Goal: Task Accomplishment & Management: Complete application form

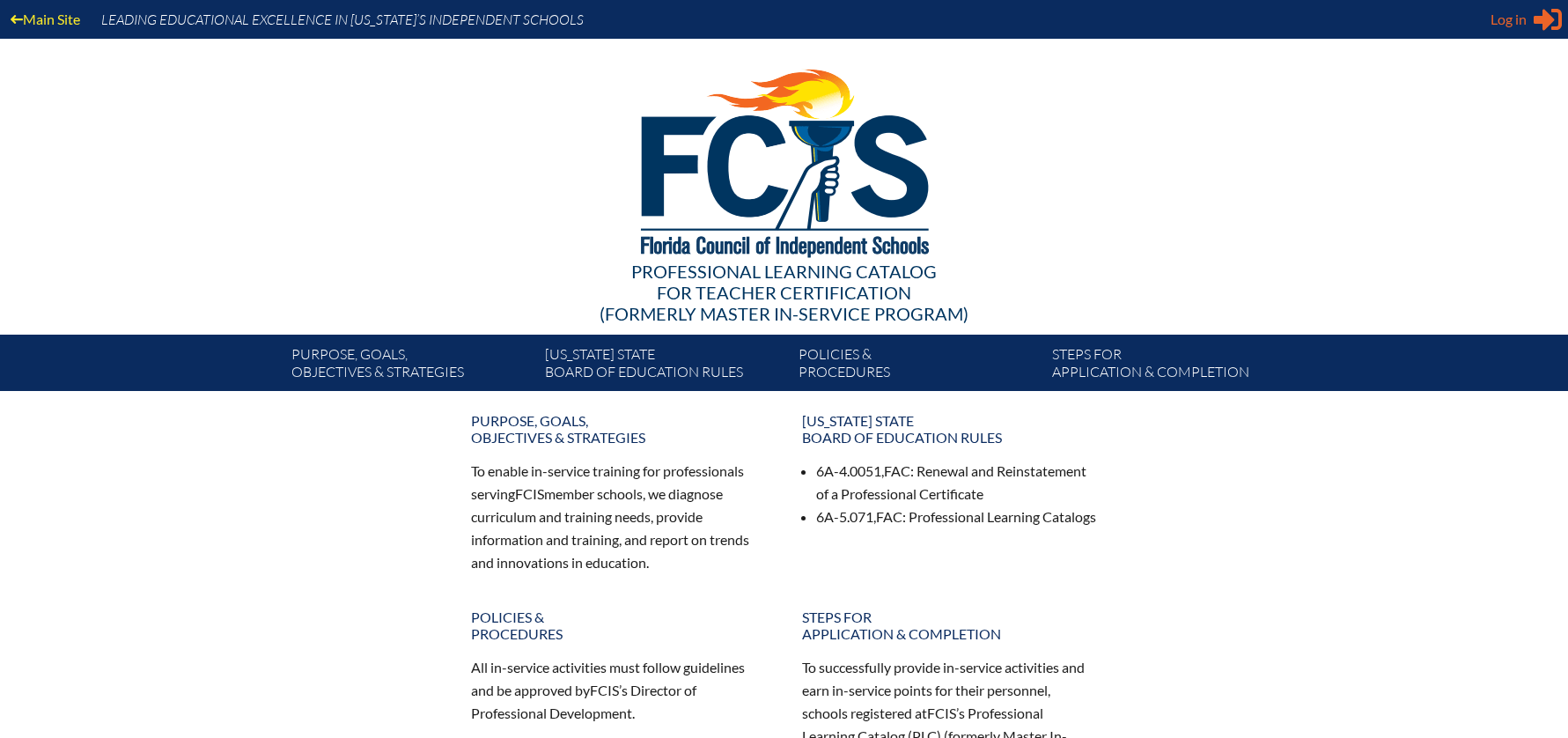
type input "[EMAIL_ADDRESS][DOMAIN_NAME]"
click at [1505, 19] on span "Log in" at bounding box center [1508, 19] width 36 height 21
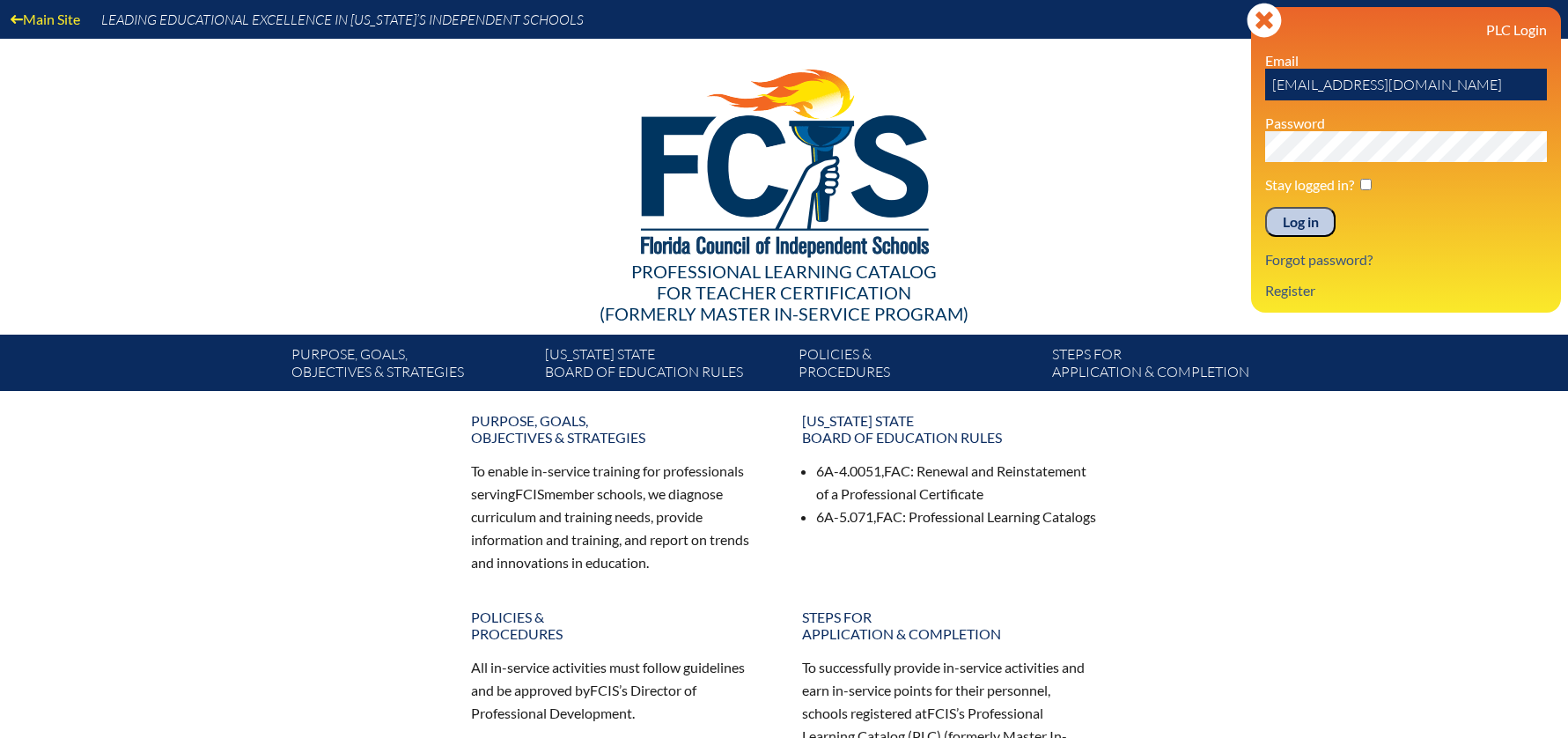
click at [1287, 227] on input "Log in" at bounding box center [1300, 222] width 70 height 30
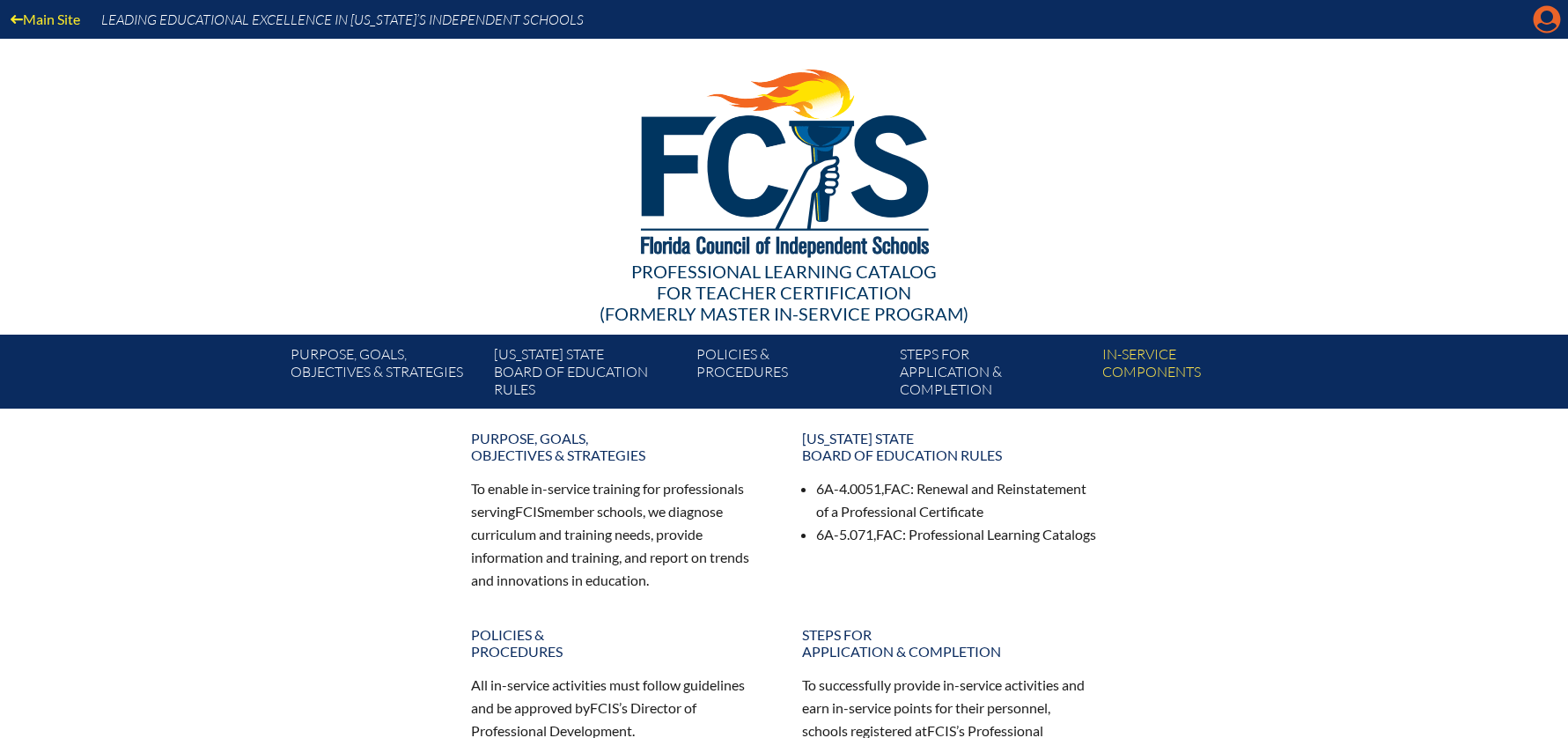
click at [1543, 28] on icon "Manage account" at bounding box center [1546, 20] width 28 height 28
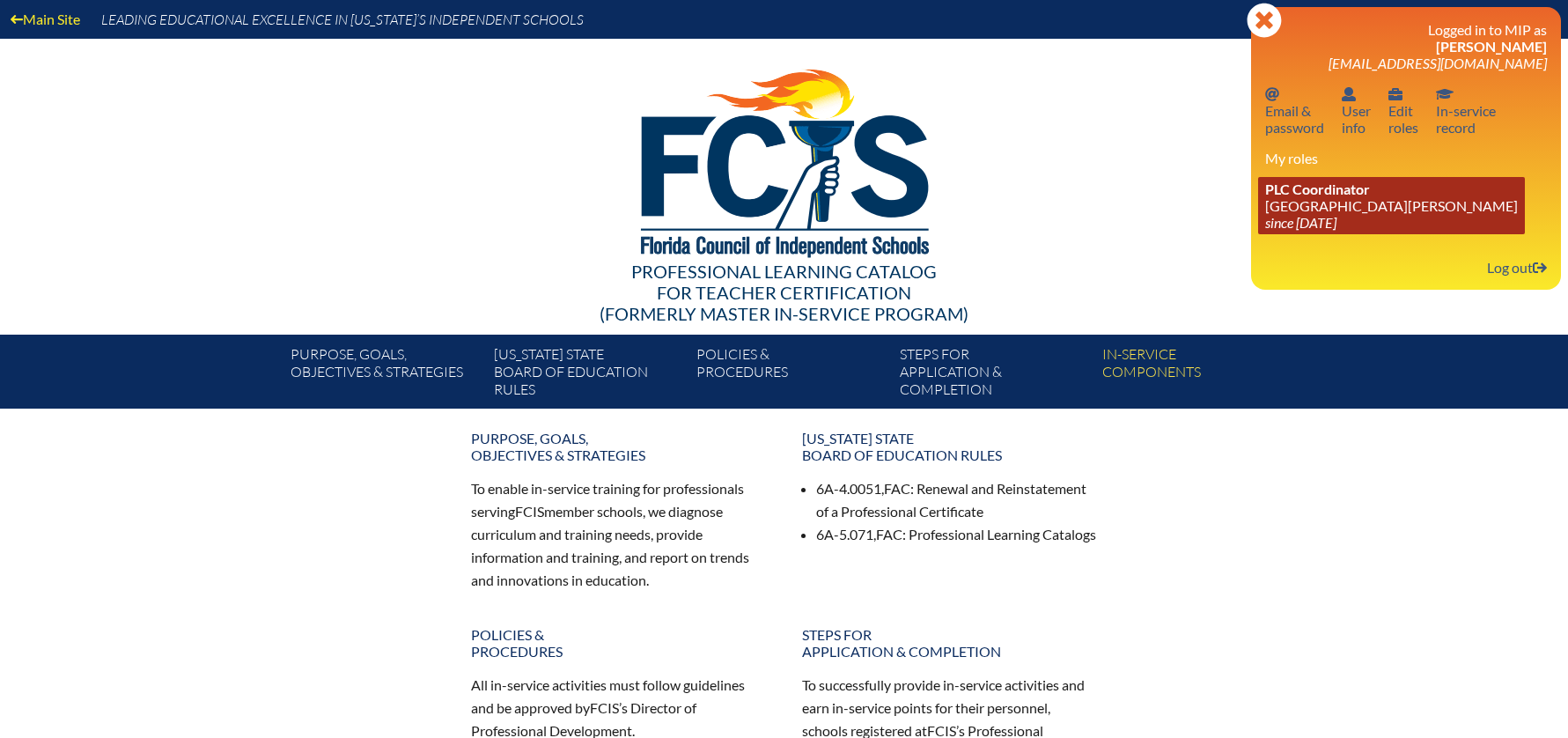
click at [1294, 207] on link "PLC Coordinator [GEOGRAPHIC_DATA][PERSON_NAME] since [DATE]" at bounding box center [1391, 206] width 267 height 57
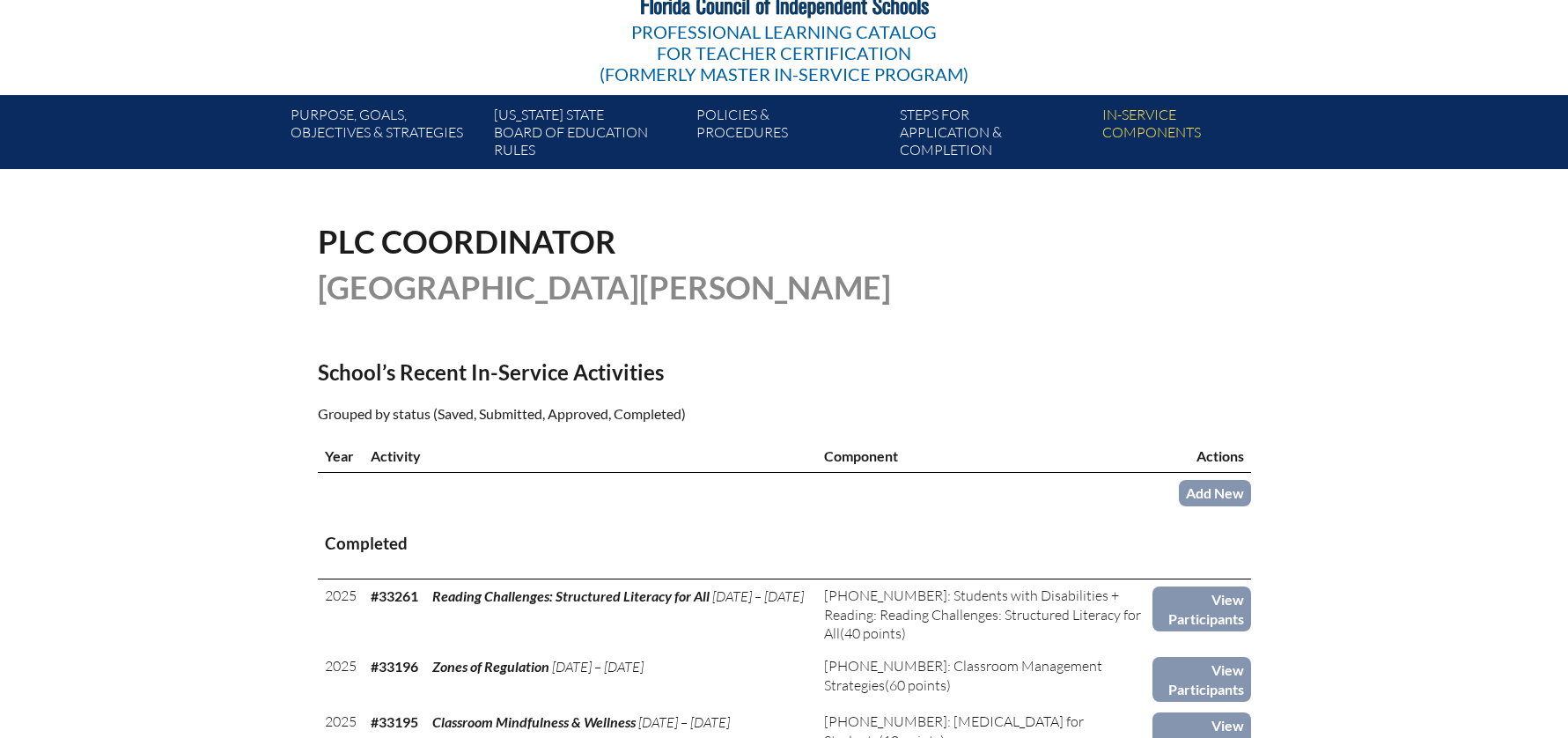
scroll to position [368, 0]
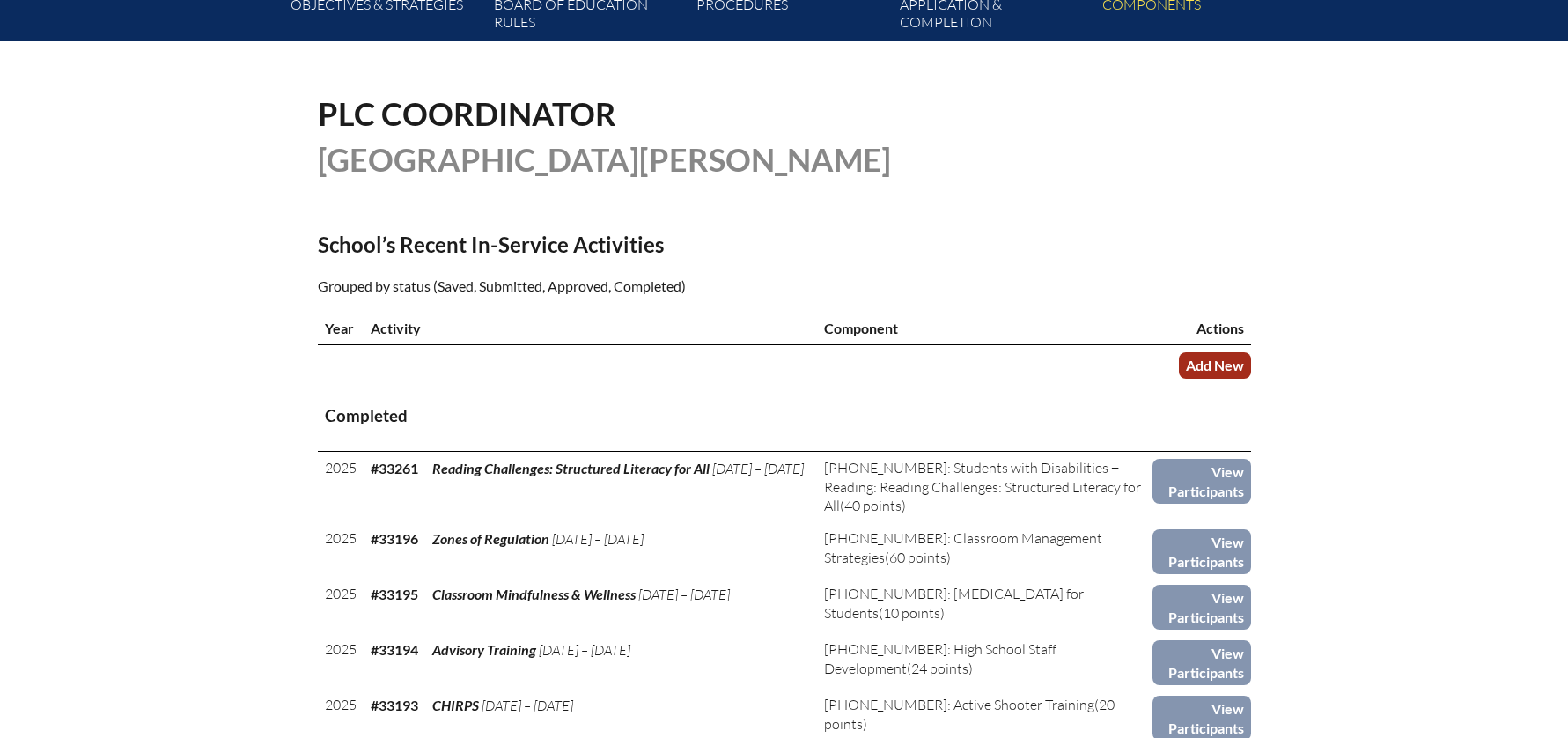
click at [1209, 369] on link "Add New" at bounding box center [1215, 365] width 72 height 26
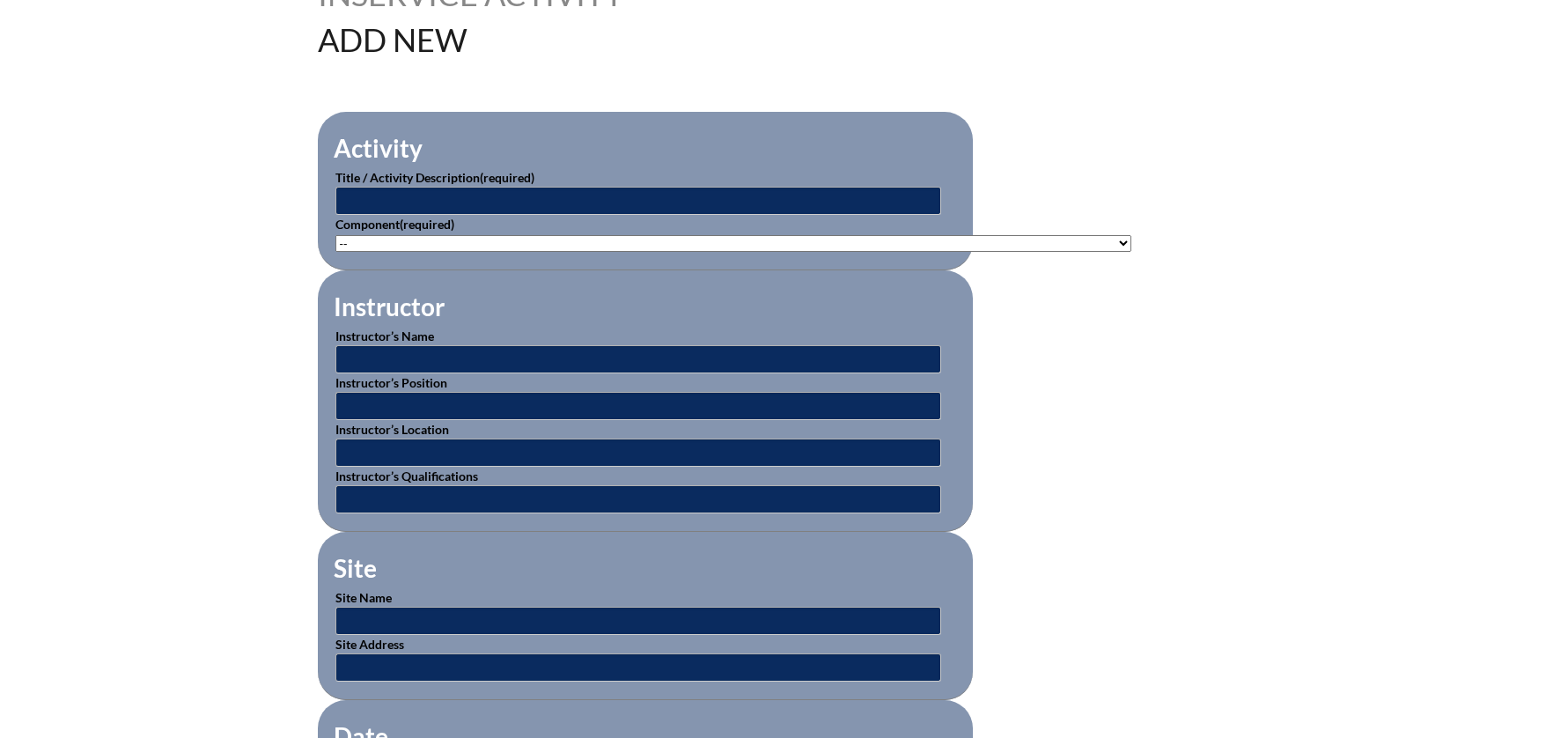
scroll to position [478, 0]
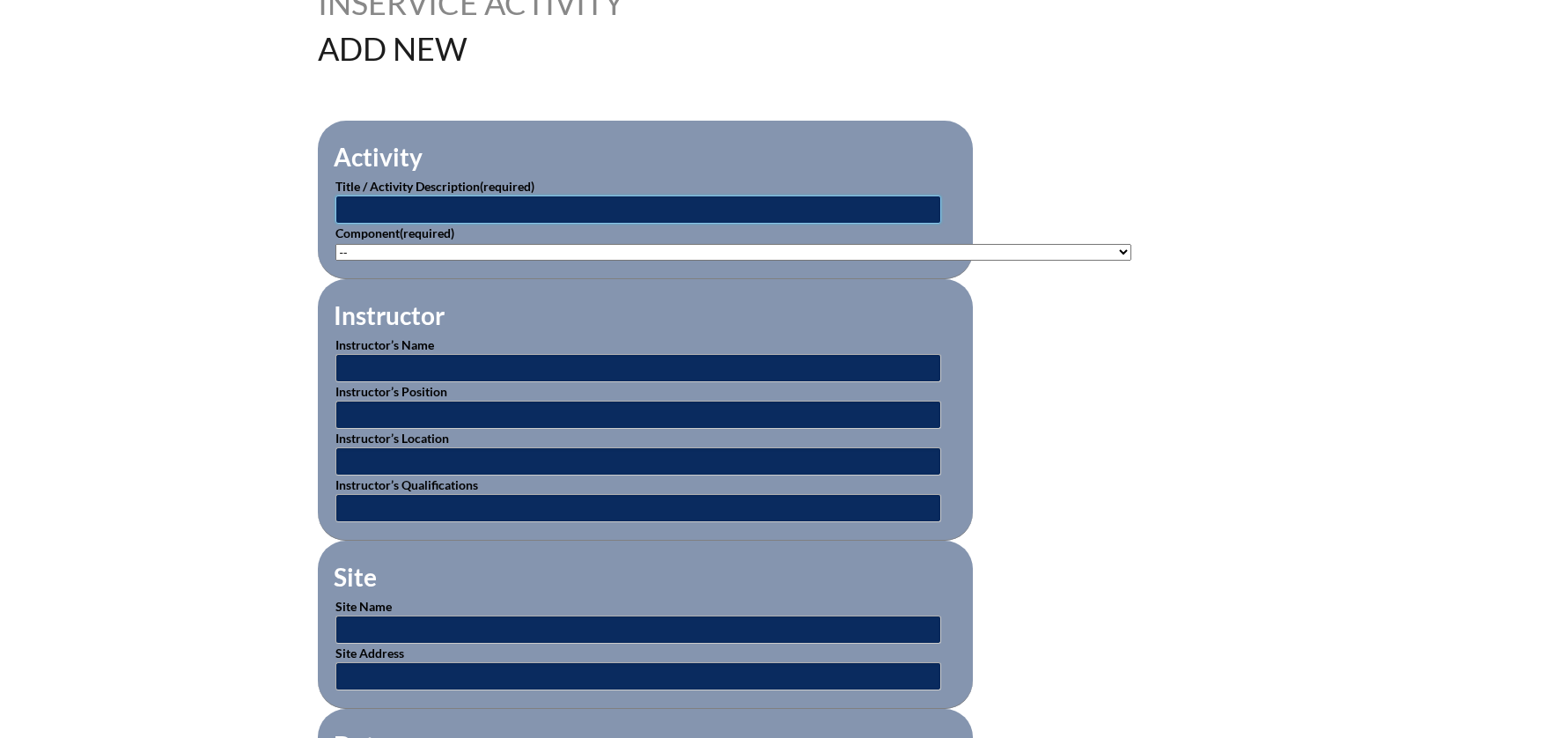
click at [507, 207] on input "text" at bounding box center [638, 209] width 606 height 28
type input "Vector SWD Training"
click at [664, 249] on select"]"] "-- [PHONE_NUMBER]: Appropriate Art Activities [PHONE_NUMBER]: Concept and Art P…" at bounding box center [733, 252] width 795 height 17
select select"]"] "136667"
click at [335, 243] on select"]"] "-- [PHONE_NUMBER]: Appropriate Art Activities [PHONE_NUMBER]: Concept and Art P…" at bounding box center [733, 252] width 795 height 17
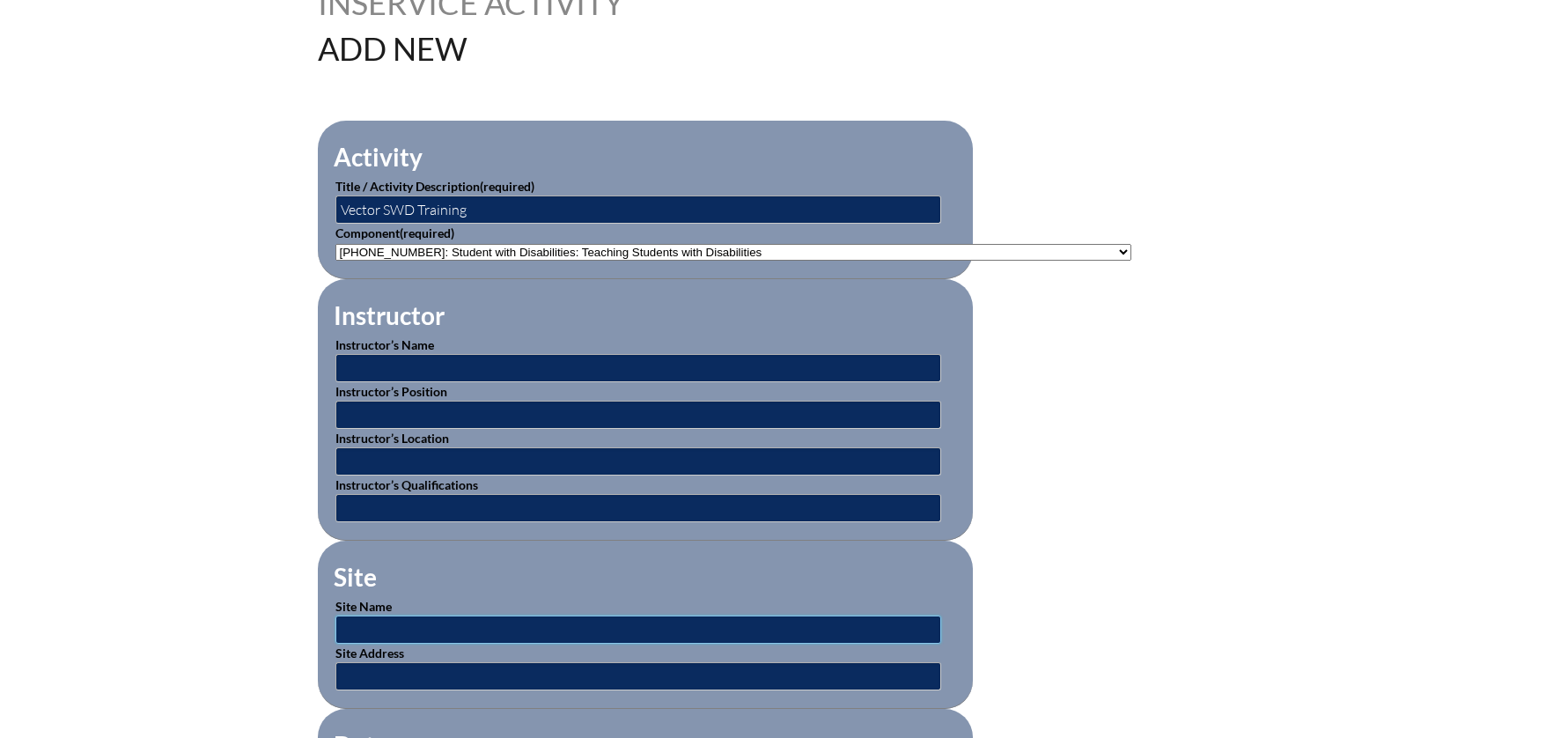
click at [548, 616] on input "text" at bounding box center [638, 630] width 606 height 28
type input "s"
type input "Vector Solutions"
click at [466, 675] on input "text" at bounding box center [638, 676] width 606 height 28
type input "s"
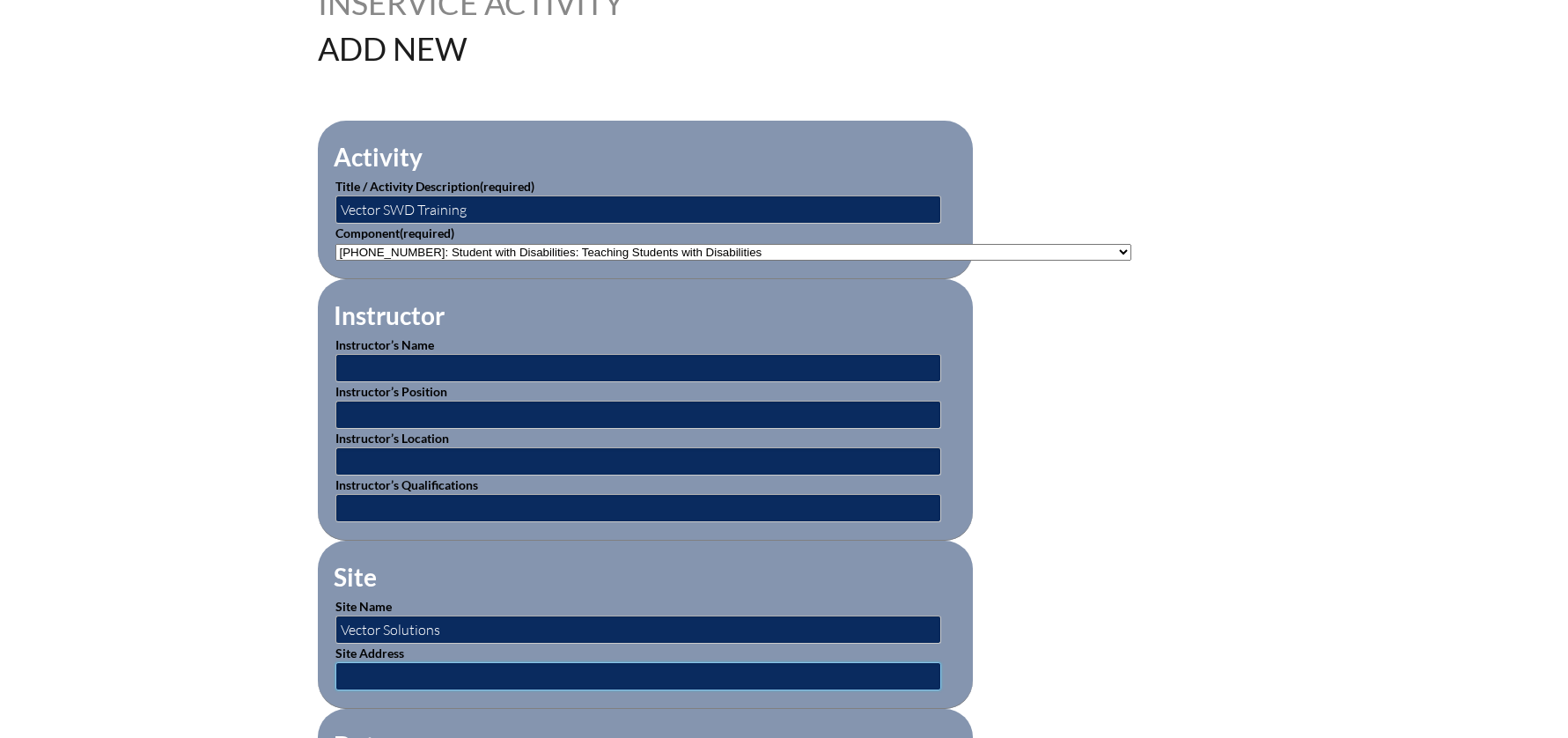
paste input "[URL][DOMAIN_NAME]"
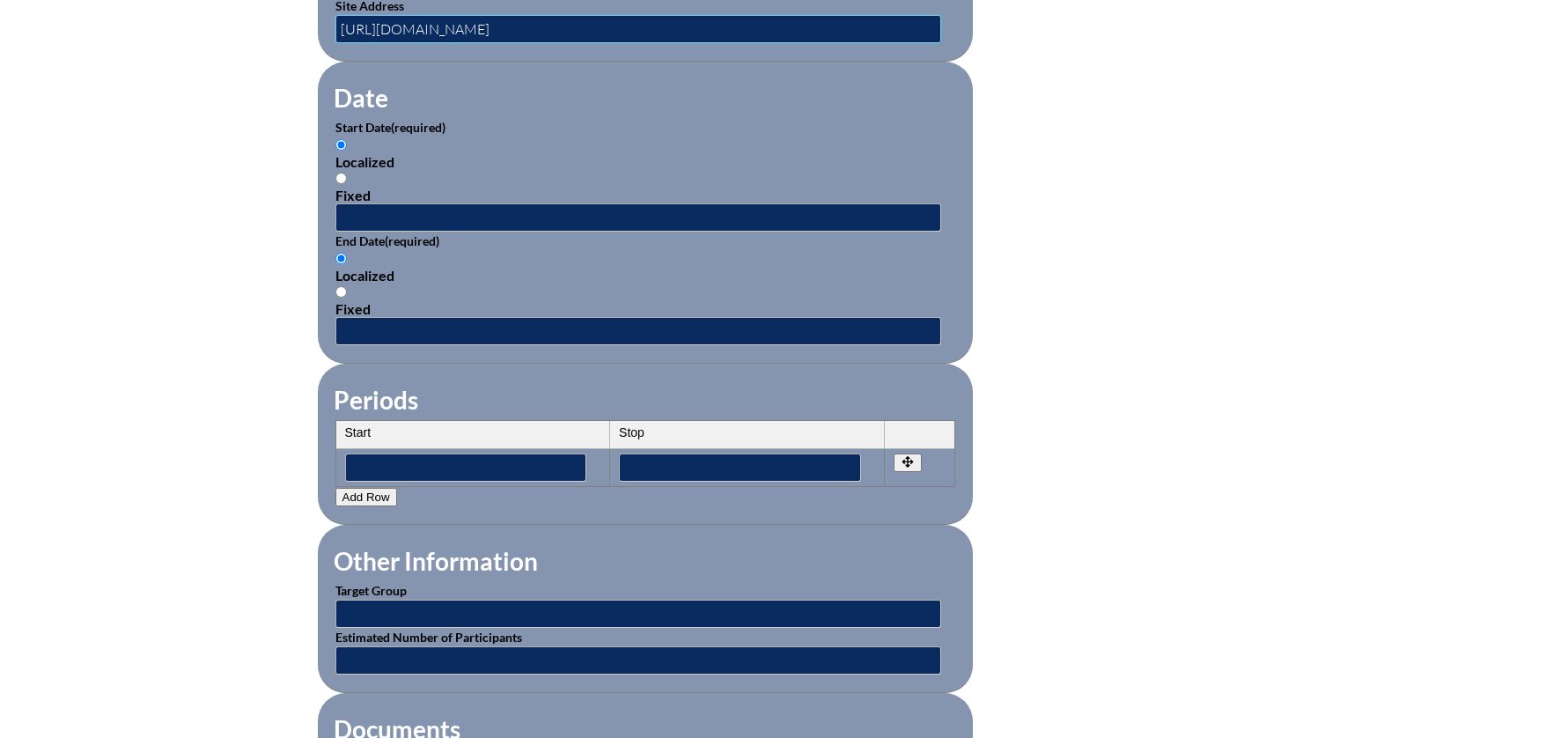
scroll to position [1089, 0]
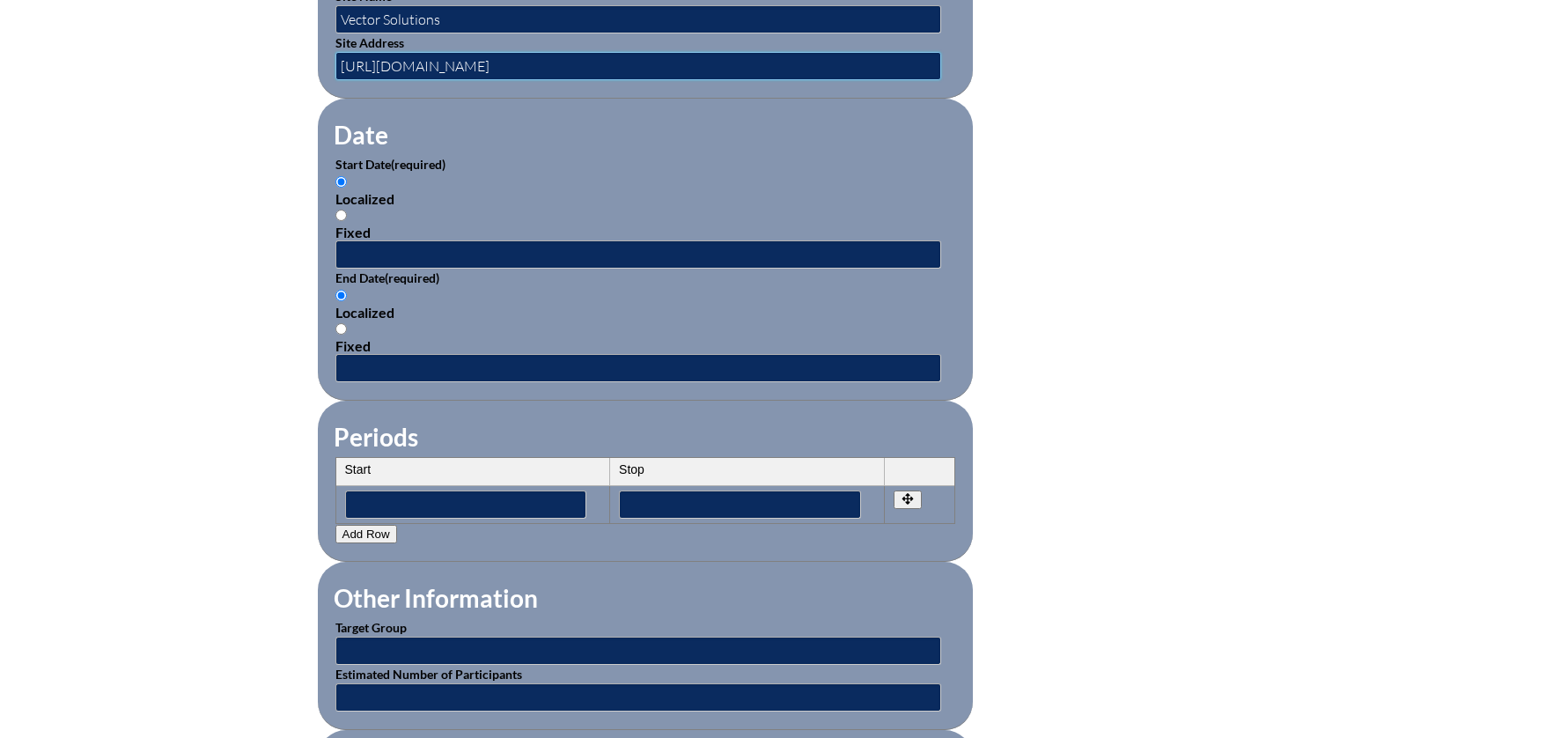
type input "[URL][DOMAIN_NAME]"
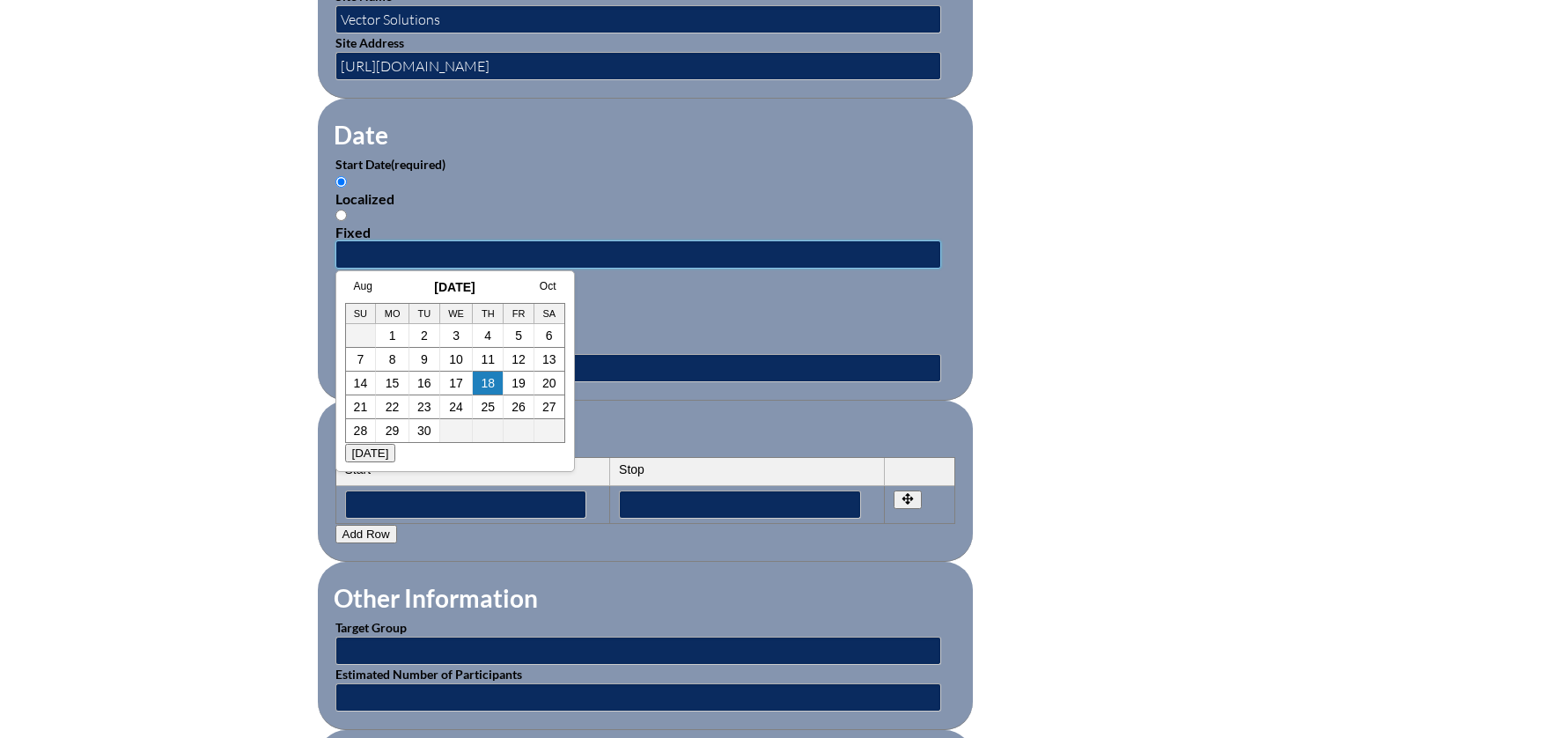
click at [398, 241] on input "text" at bounding box center [638, 255] width 606 height 28
click at [389, 332] on link "1" at bounding box center [392, 335] width 7 height 14
type input "[DATE] 7:45 AM"
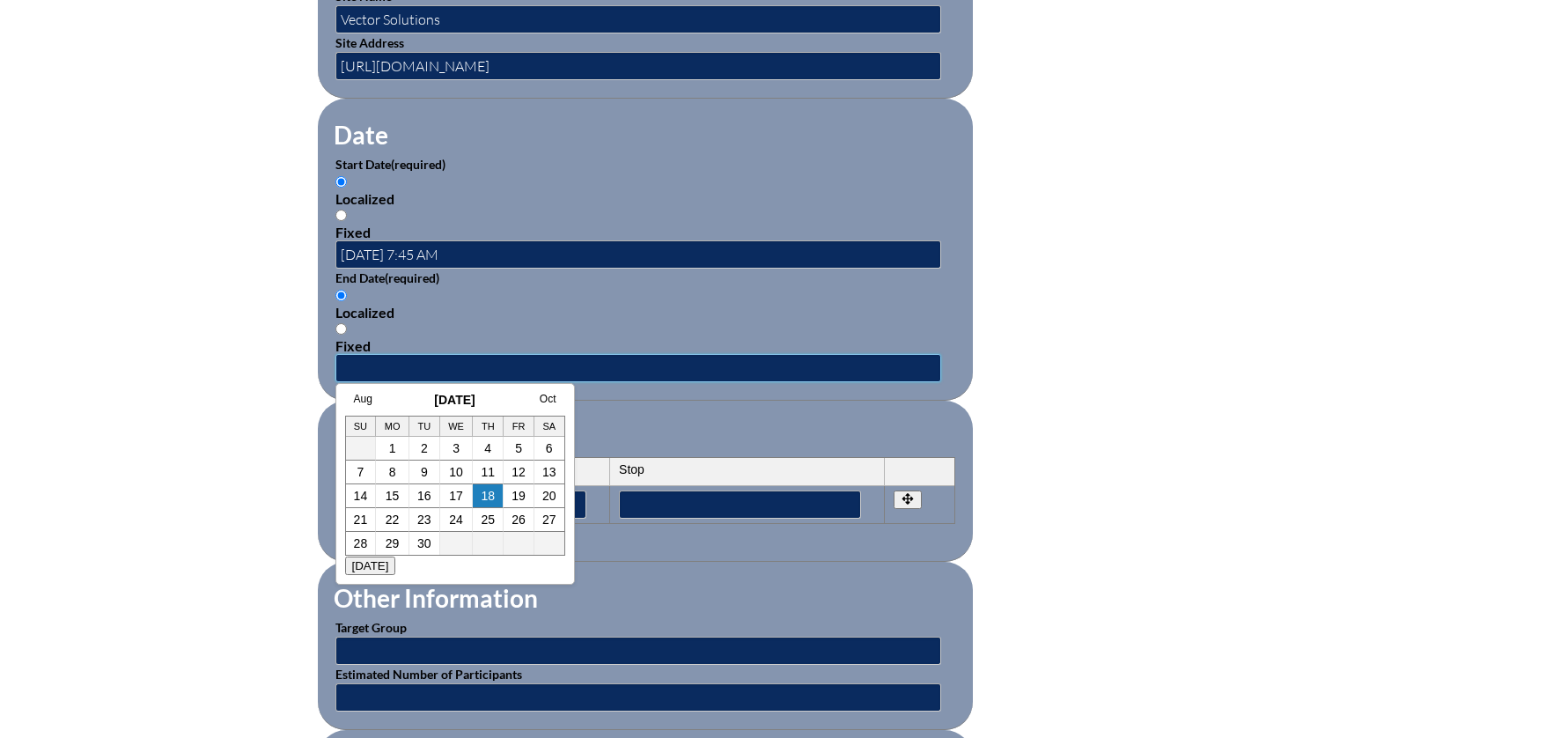
click at [393, 356] on input "text" at bounding box center [638, 369] width 606 height 28
click at [391, 493] on link "15" at bounding box center [392, 495] width 14 height 14
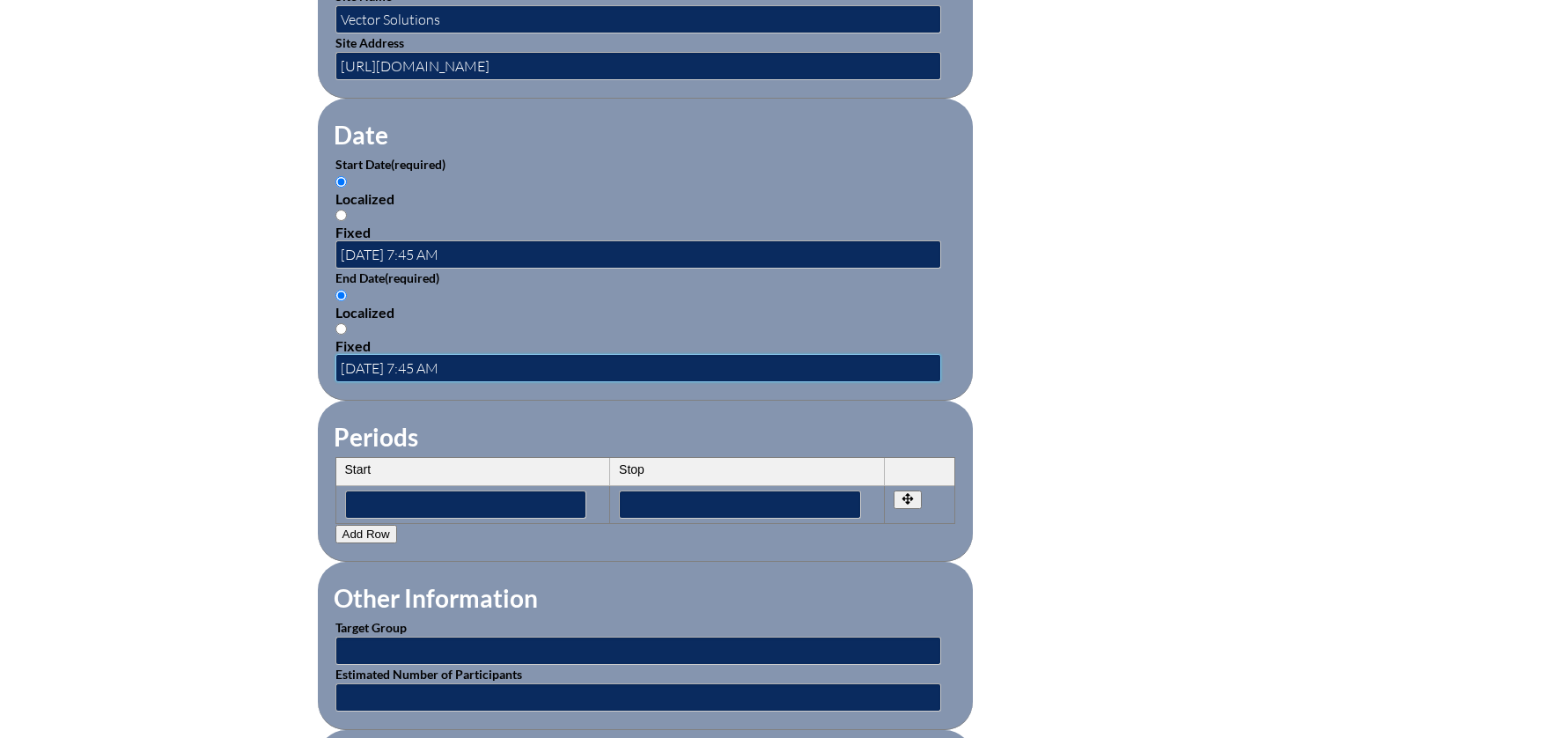
click at [444, 357] on input "[DATE] 7:45 AM" at bounding box center [638, 369] width 606 height 28
type input "[DATE] 7:00 AM"
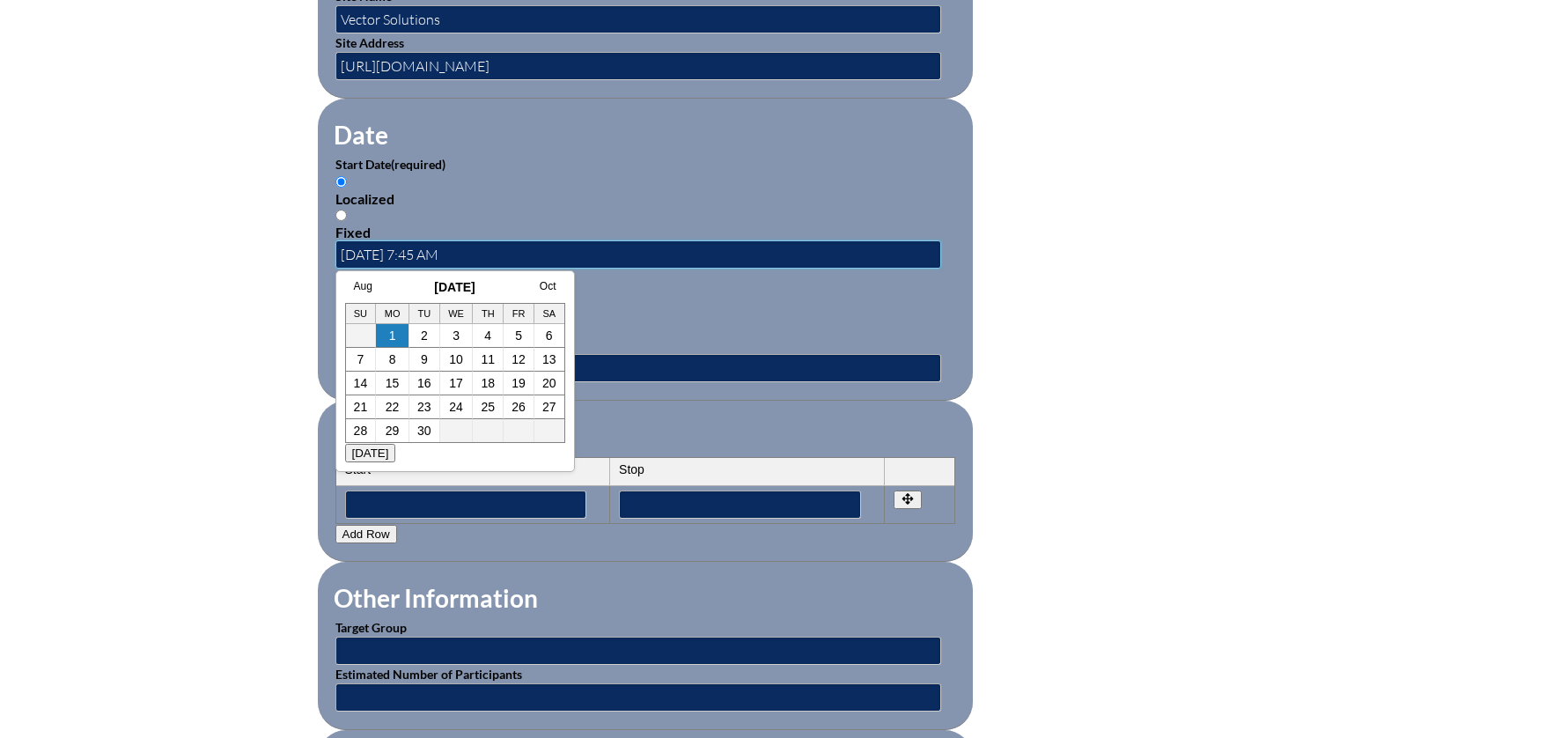
click at [442, 243] on input "[DATE] 7:45 AM" at bounding box center [638, 255] width 606 height 28
type input "[DATE] 7:00 AM"
click at [618, 287] on div "Localized Fixed" at bounding box center [645, 320] width 619 height 67
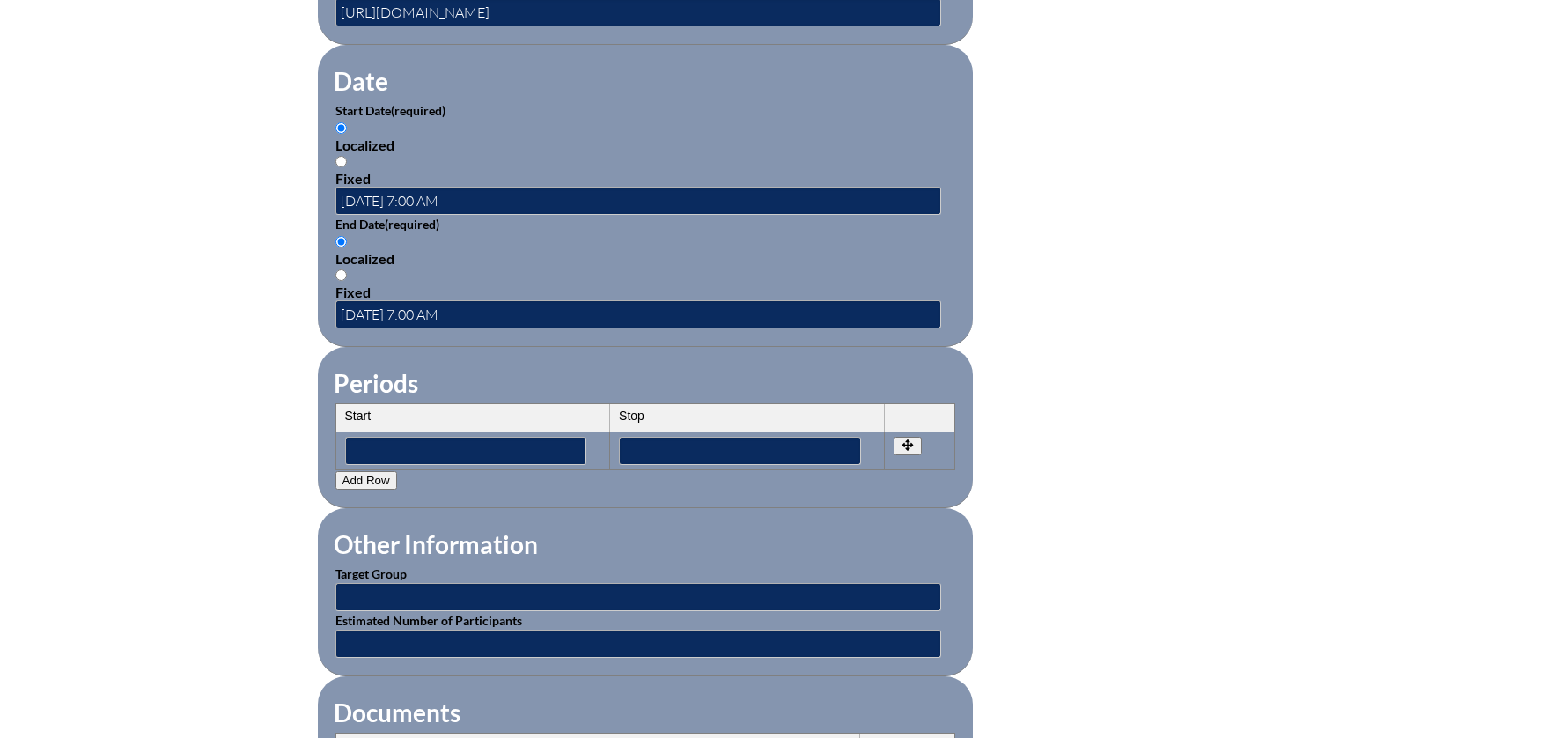
scroll to position [1172, 0]
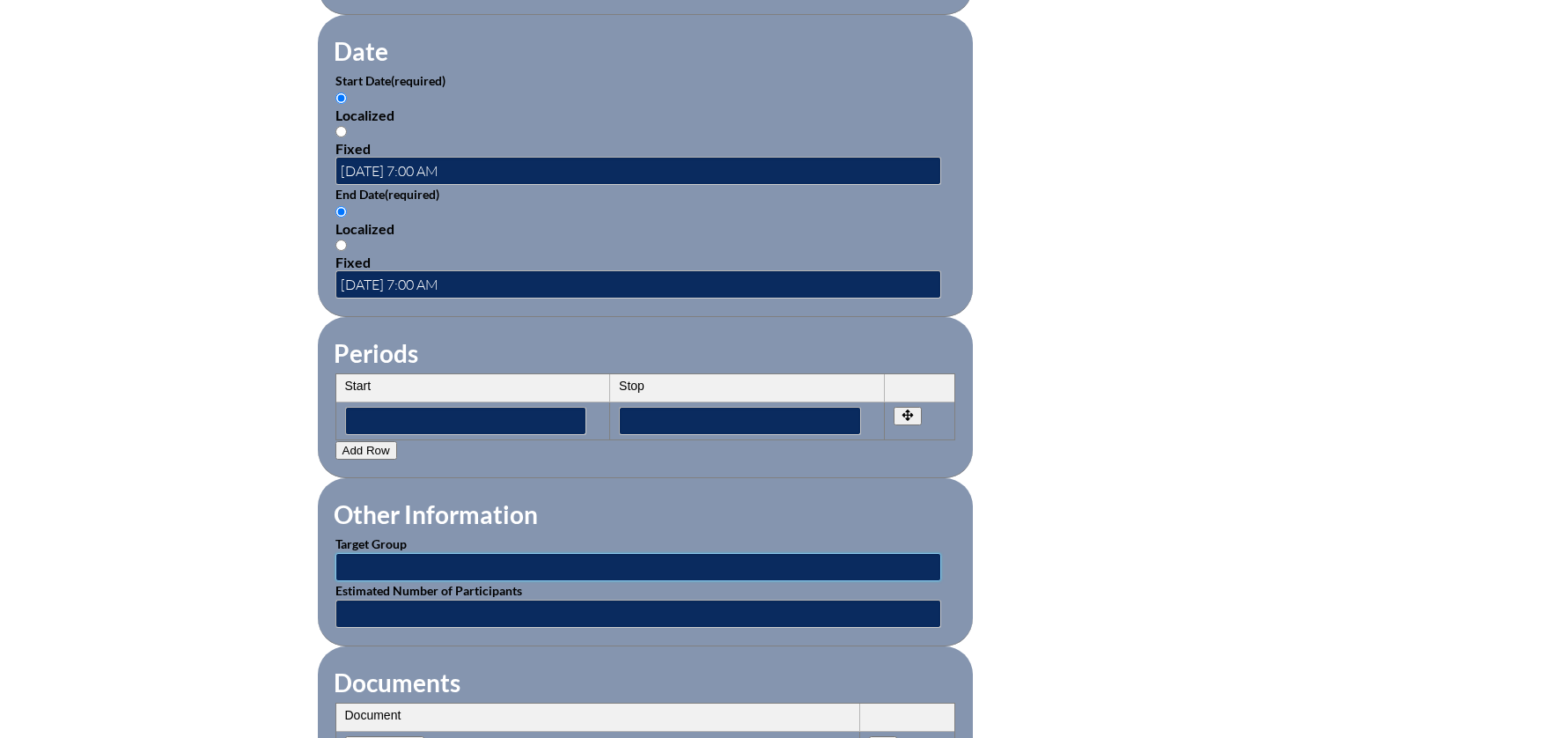
click at [406, 558] on input "text" at bounding box center [638, 567] width 606 height 28
type input "Faculty"
click at [431, 606] on input "text" at bounding box center [638, 614] width 606 height 28
type input "1"
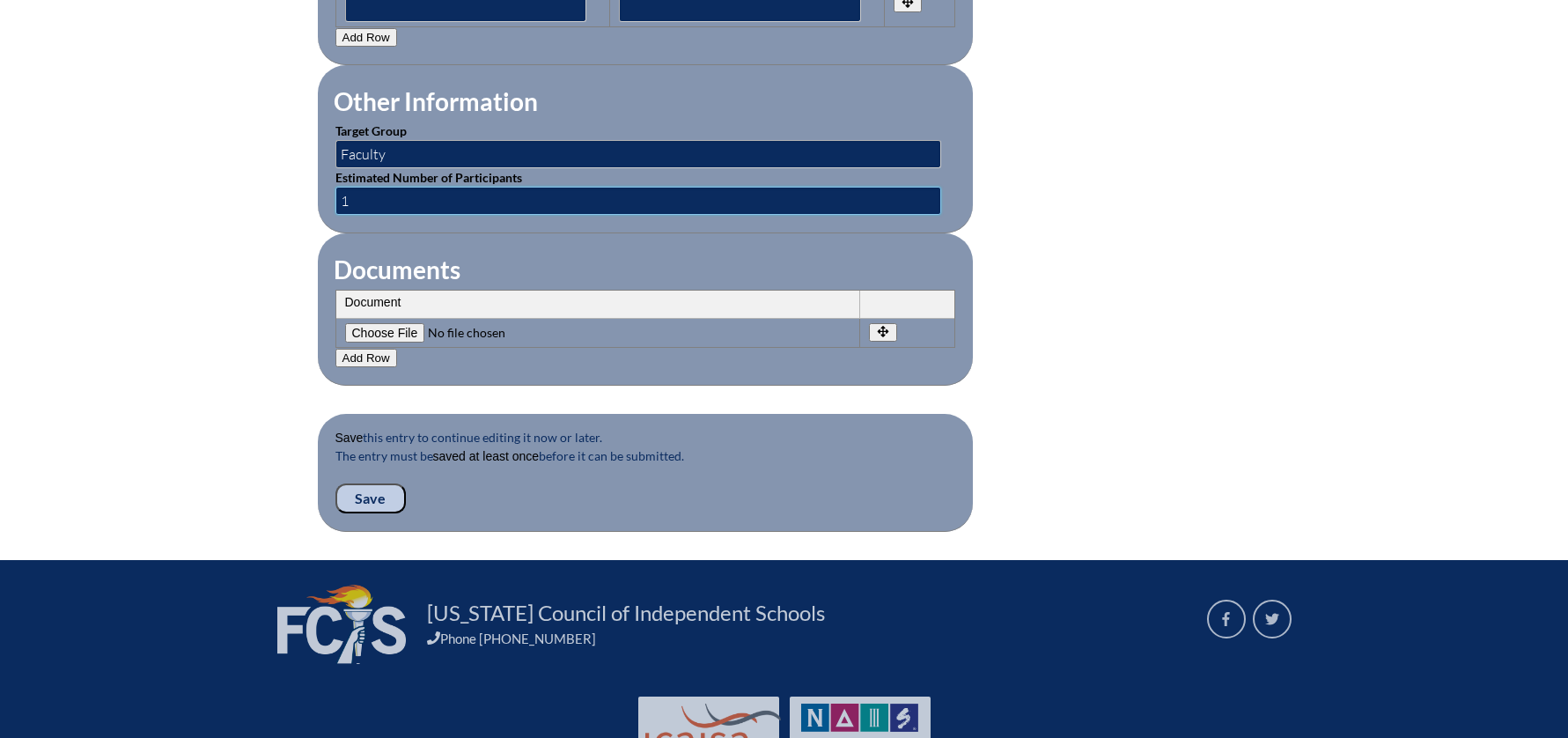
scroll to position [1649, 0]
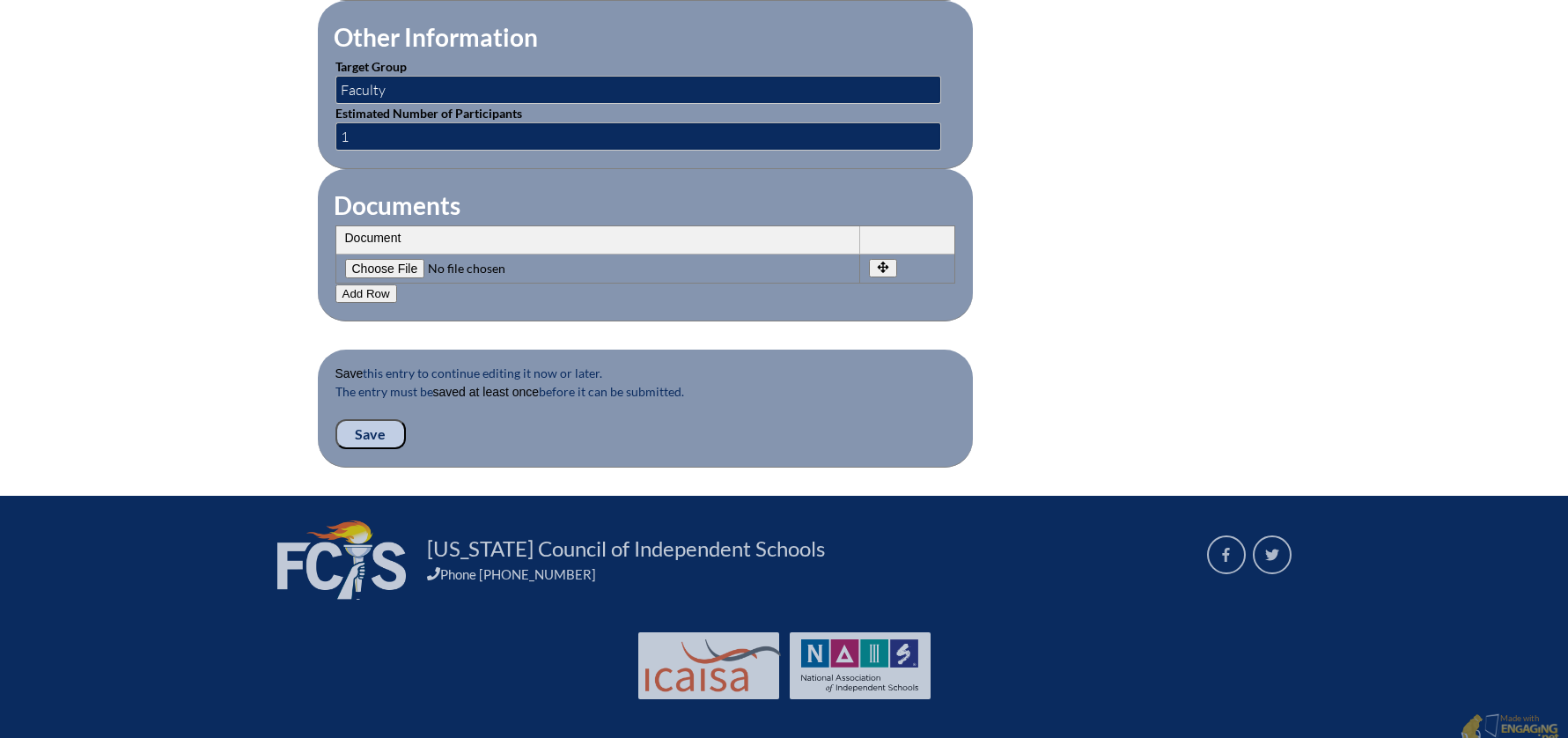
click at [376, 419] on input "Save" at bounding box center [370, 434] width 70 height 30
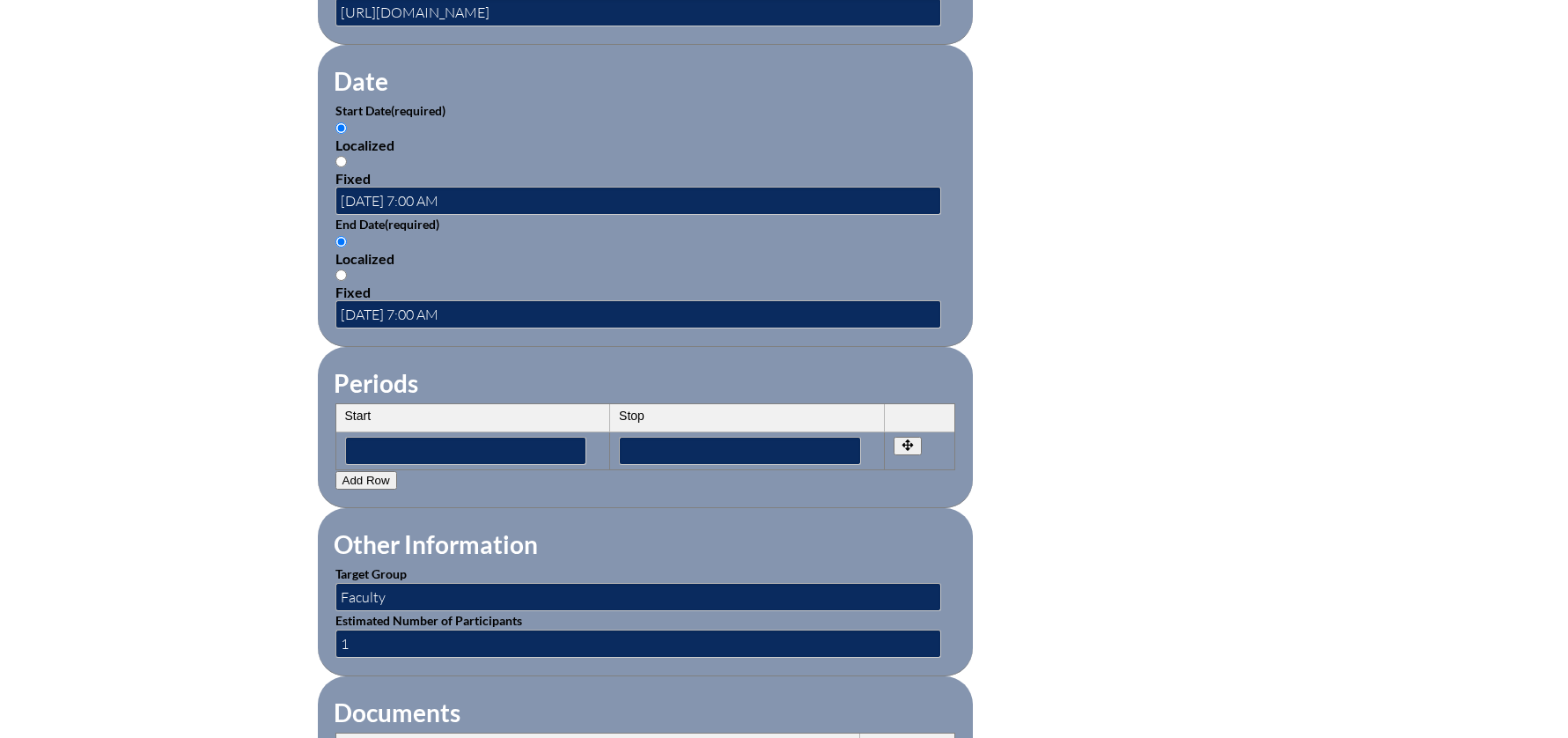
scroll to position [1634, 0]
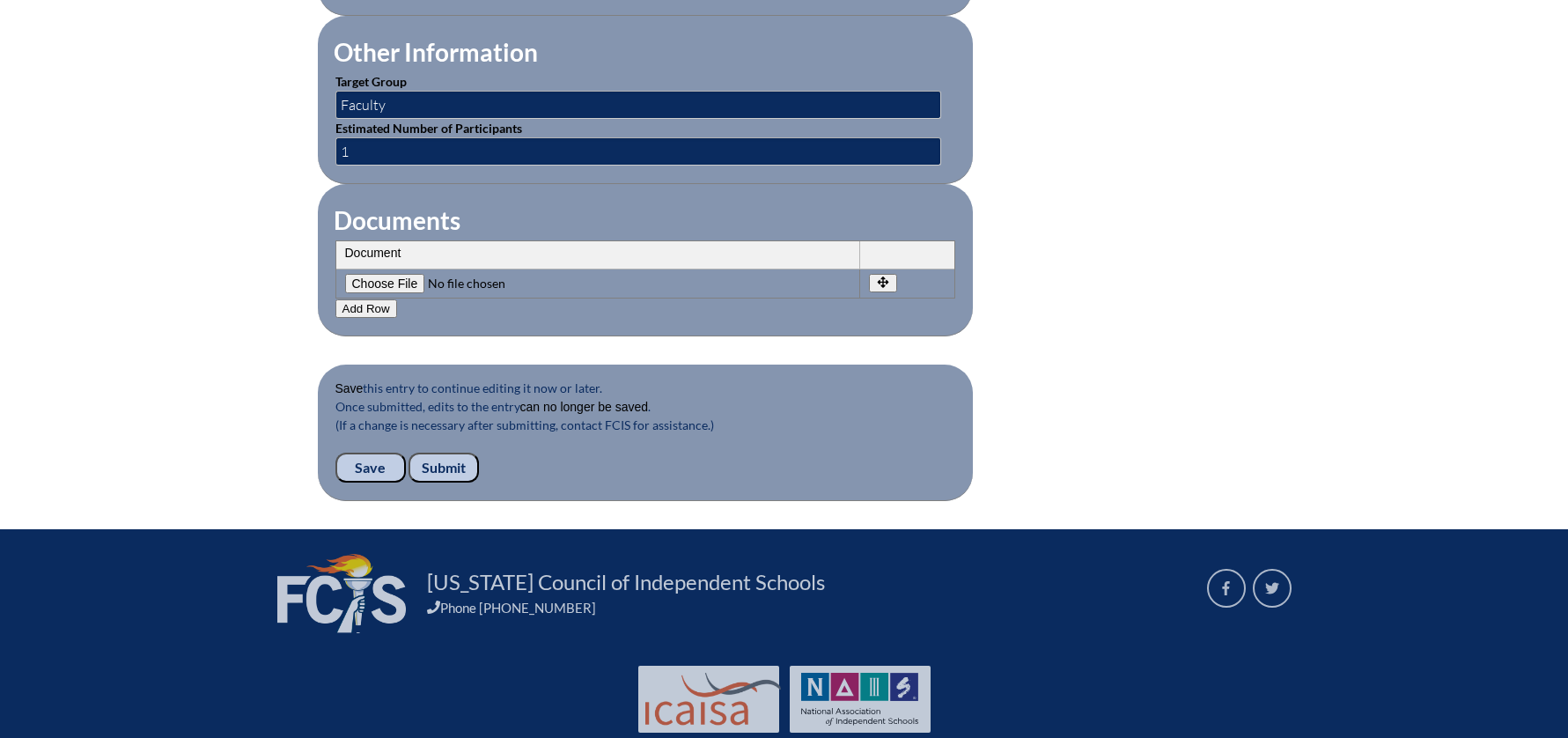
click at [442, 453] on input "Submit" at bounding box center [443, 468] width 70 height 30
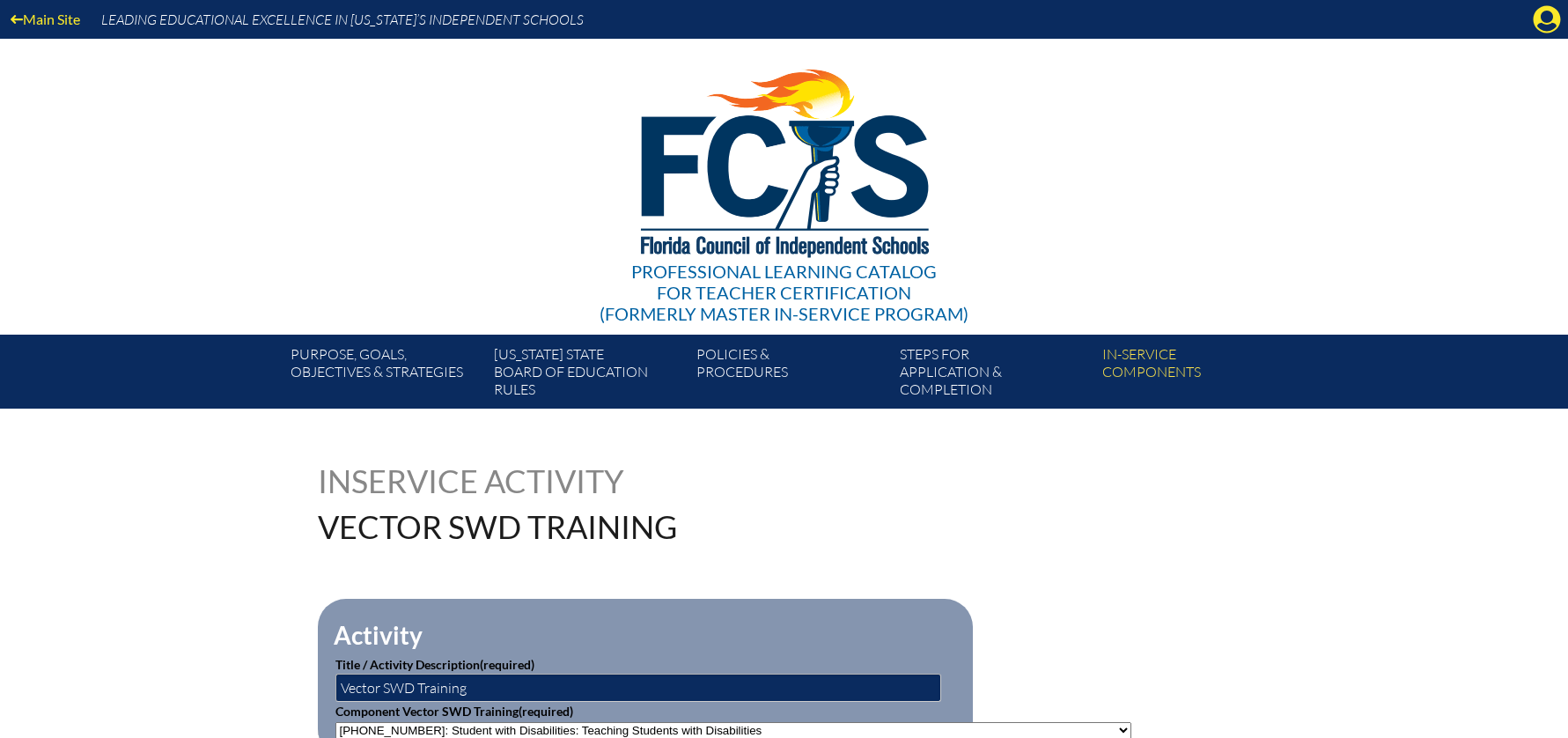
scroll to position [4, 0]
